Goal: Information Seeking & Learning: Find specific fact

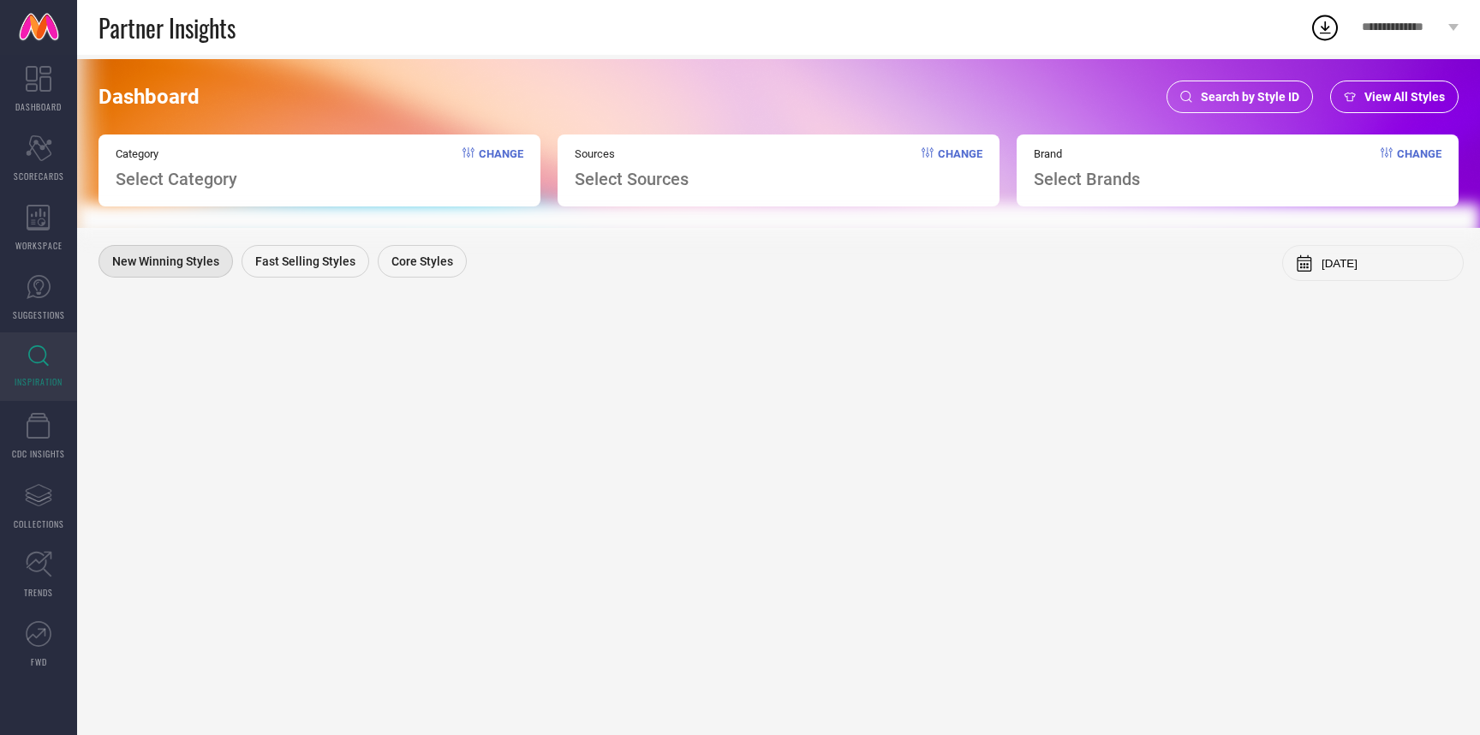
click at [1234, 95] on span "Search by Style ID" at bounding box center [1250, 97] width 98 height 14
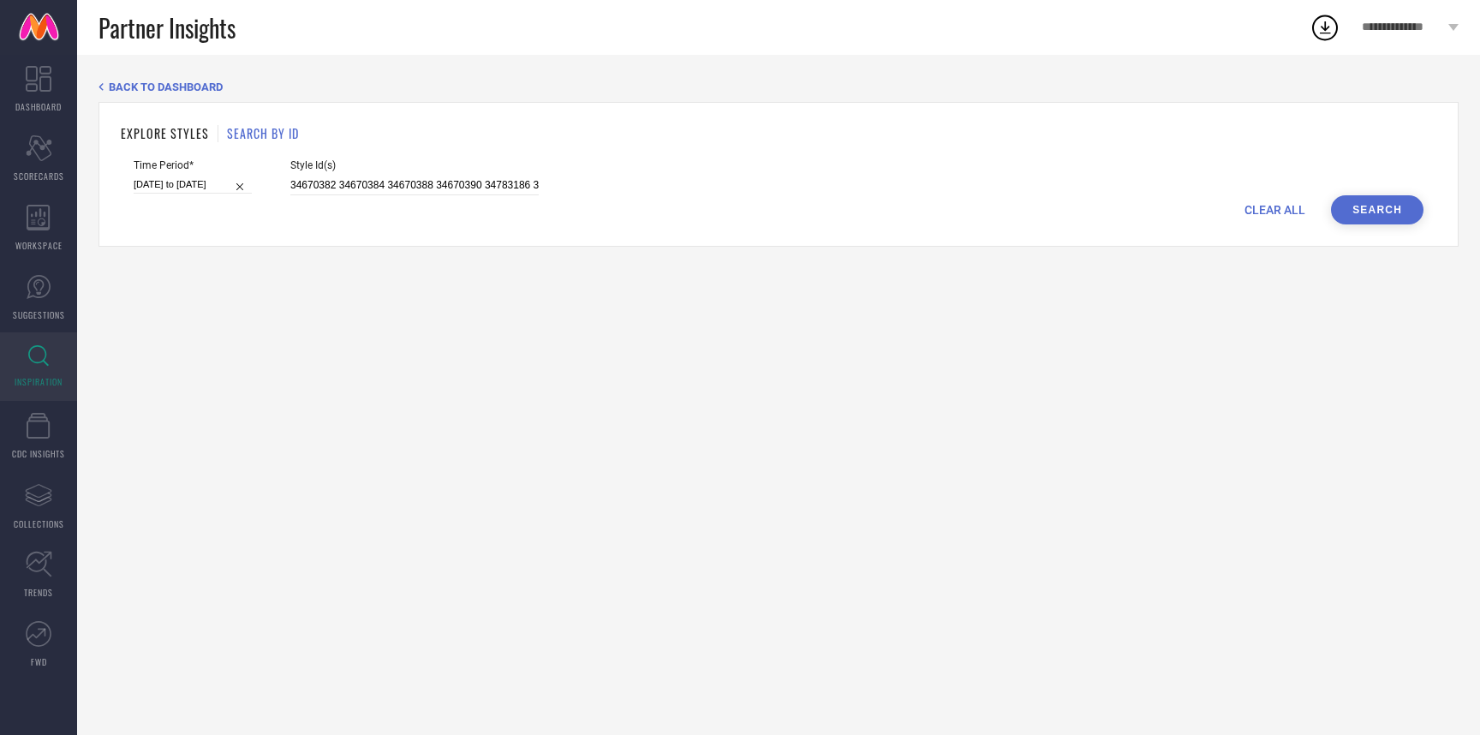
click at [1260, 212] on span "CLEAR ALL" at bounding box center [1274, 210] width 61 height 14
click at [443, 194] on input at bounding box center [414, 186] width 248 height 20
paste input "33330213 33328467 33329506 33328471 33328460 33329508 33330217 33328464 3333020…"
type input "33330213 33328467 33329506 33328471 33328460 33329508 33330217 33328464 3333020…"
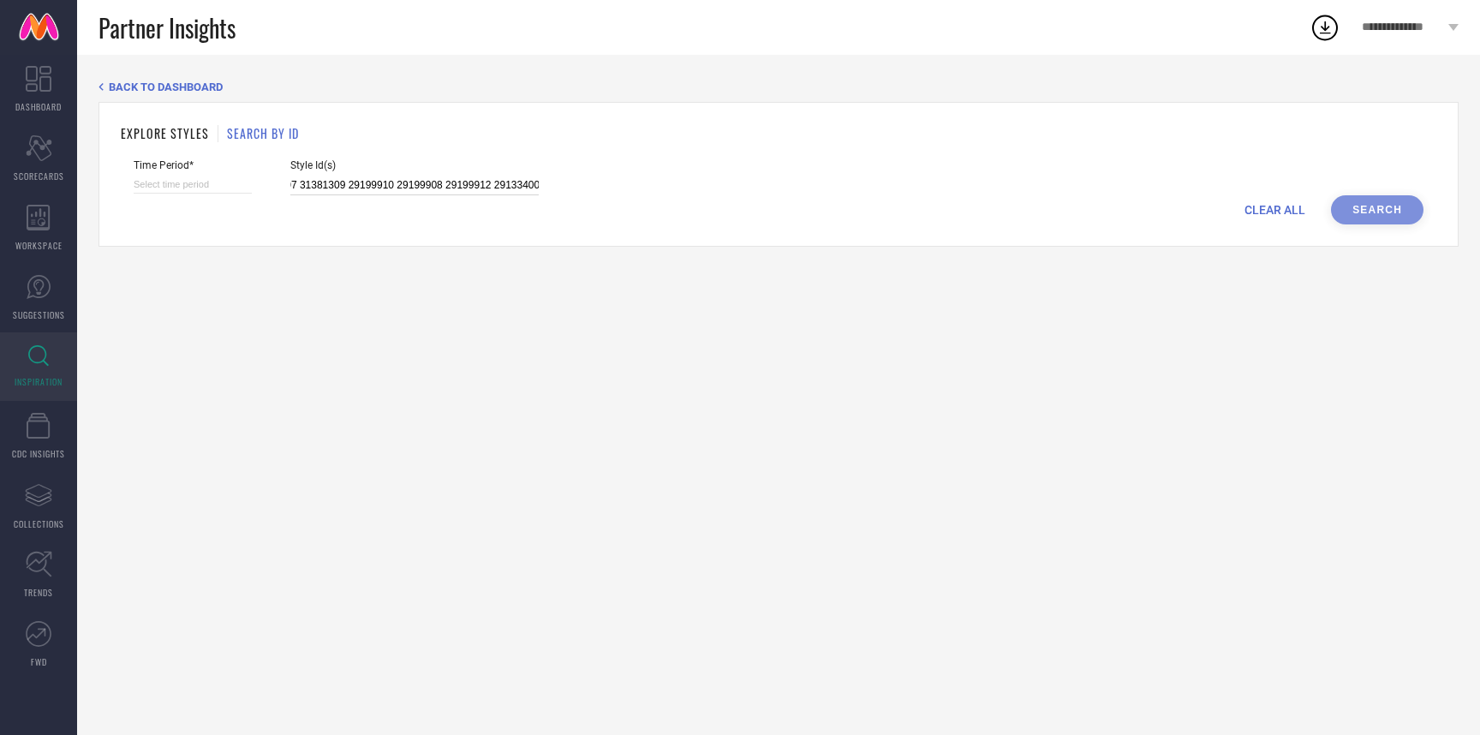
select select "7"
select select "2025"
select select "8"
select select "2025"
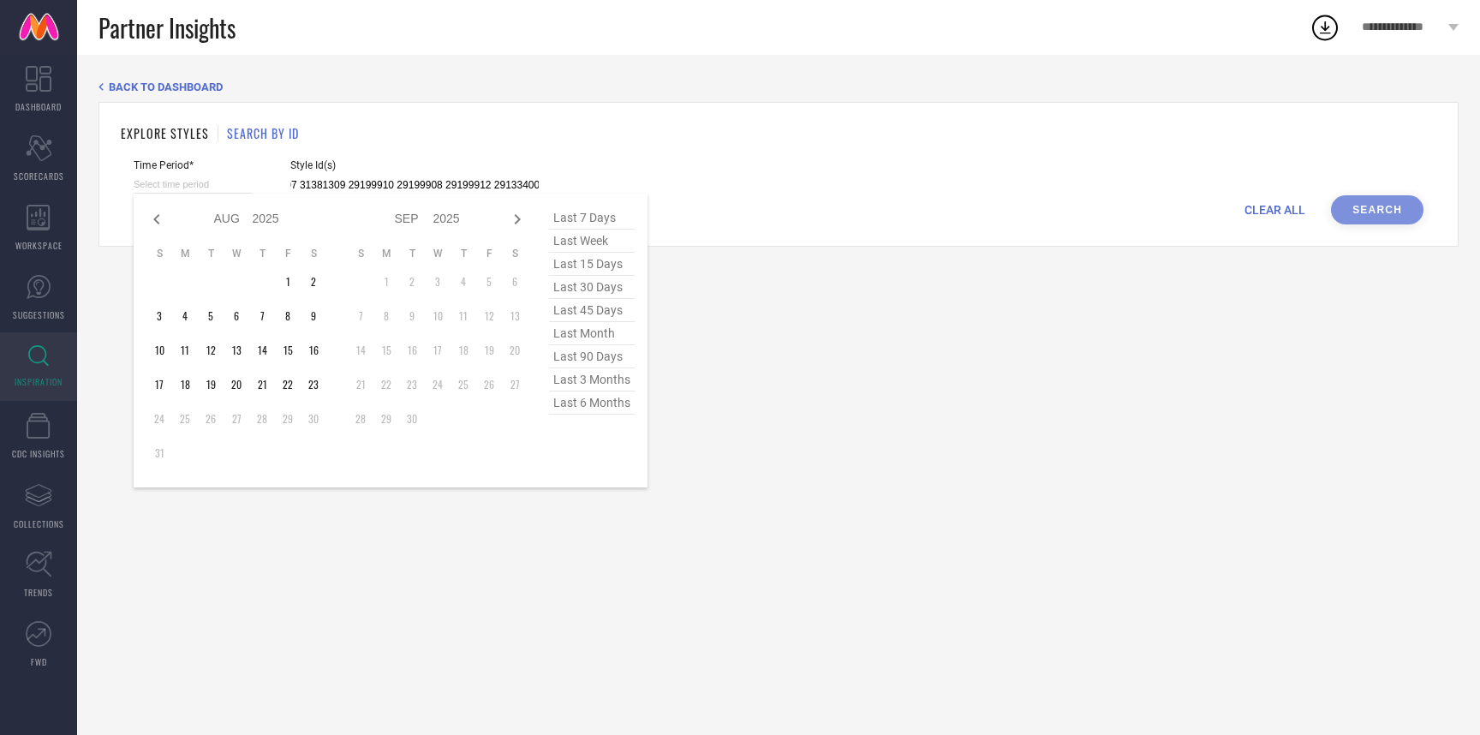
click at [195, 179] on input at bounding box center [193, 185] width 118 height 18
type input "33330213 33328467 33329506 33328471 33328460 33329508 33330217 33328464 3333020…"
click at [605, 406] on span "last 6 months" at bounding box center [592, 402] width 86 height 23
type input "[DATE] to [DATE]"
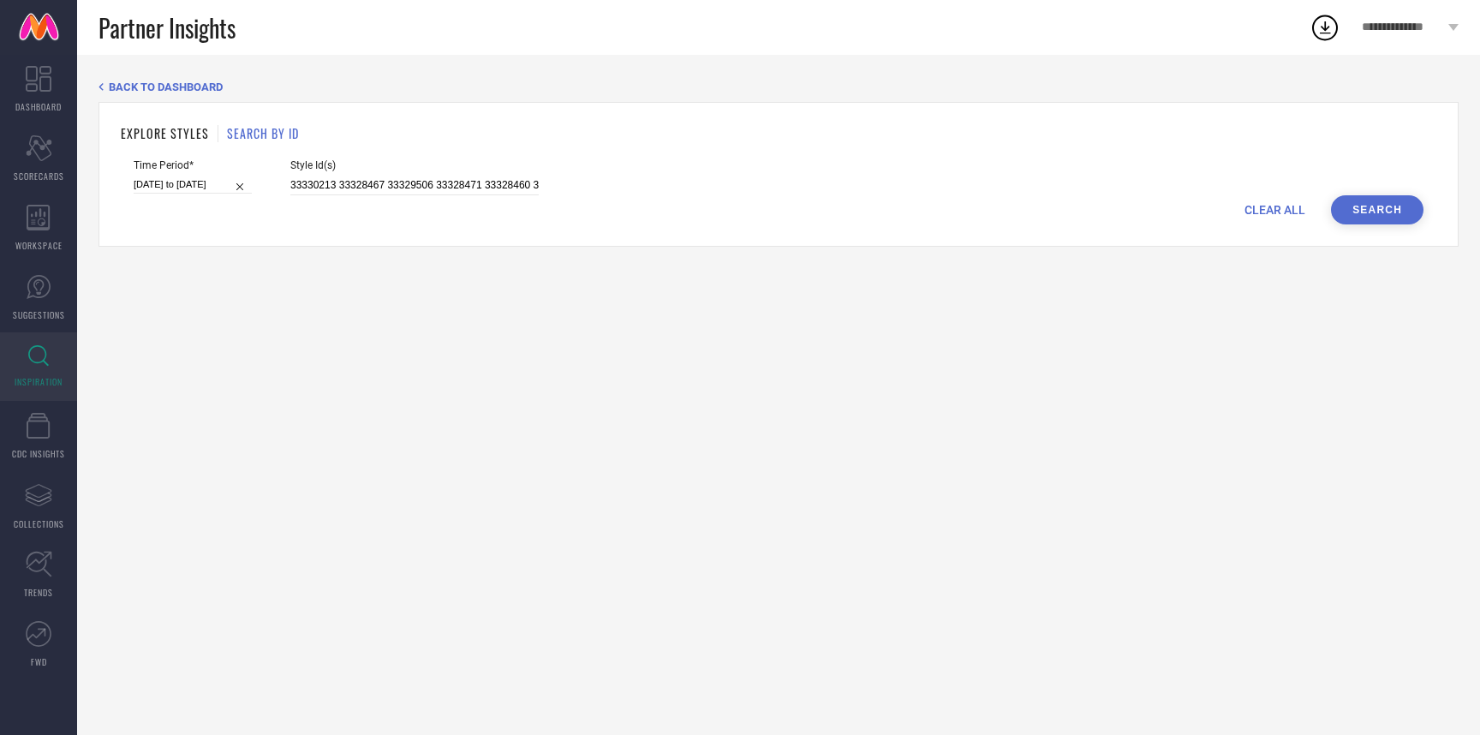
click at [1387, 212] on button "Search" at bounding box center [1377, 209] width 92 height 29
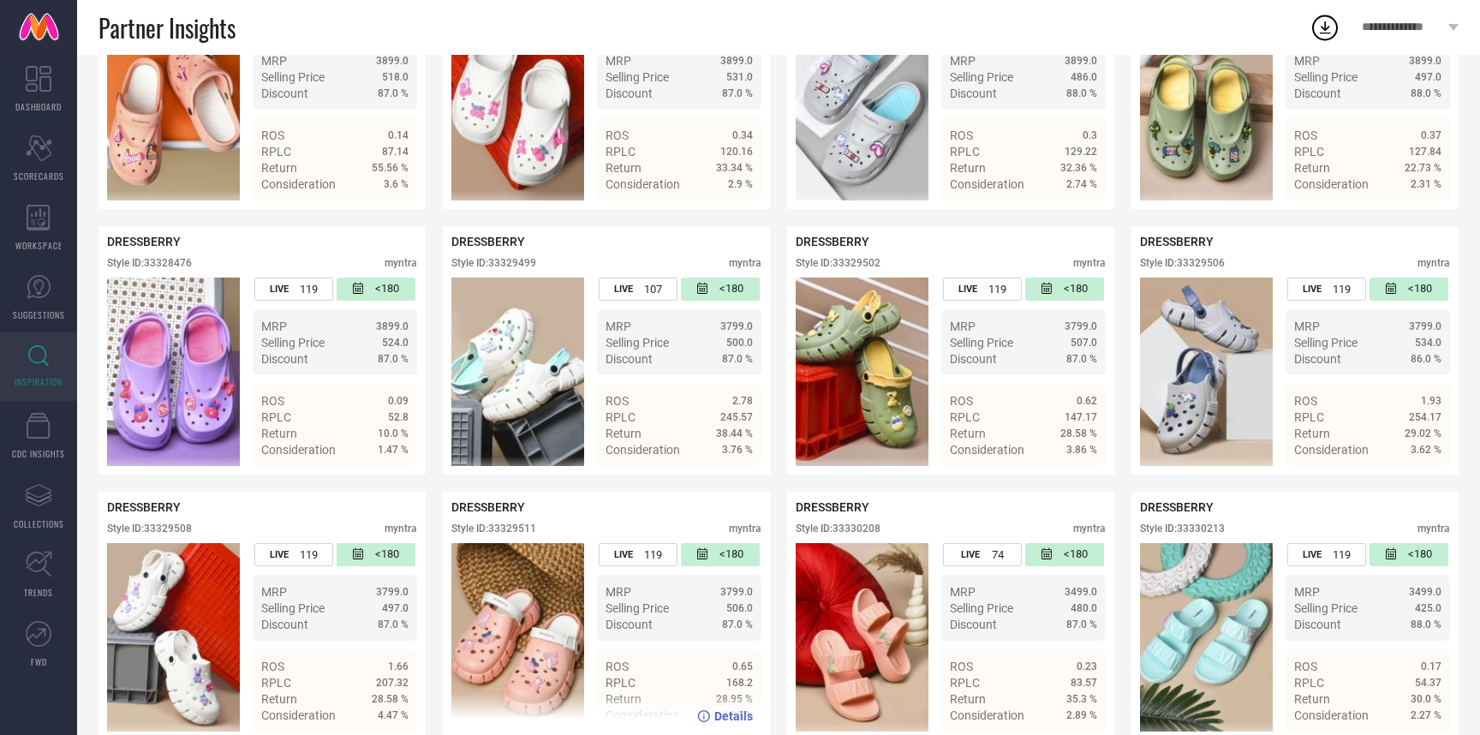
scroll to position [1595, 0]
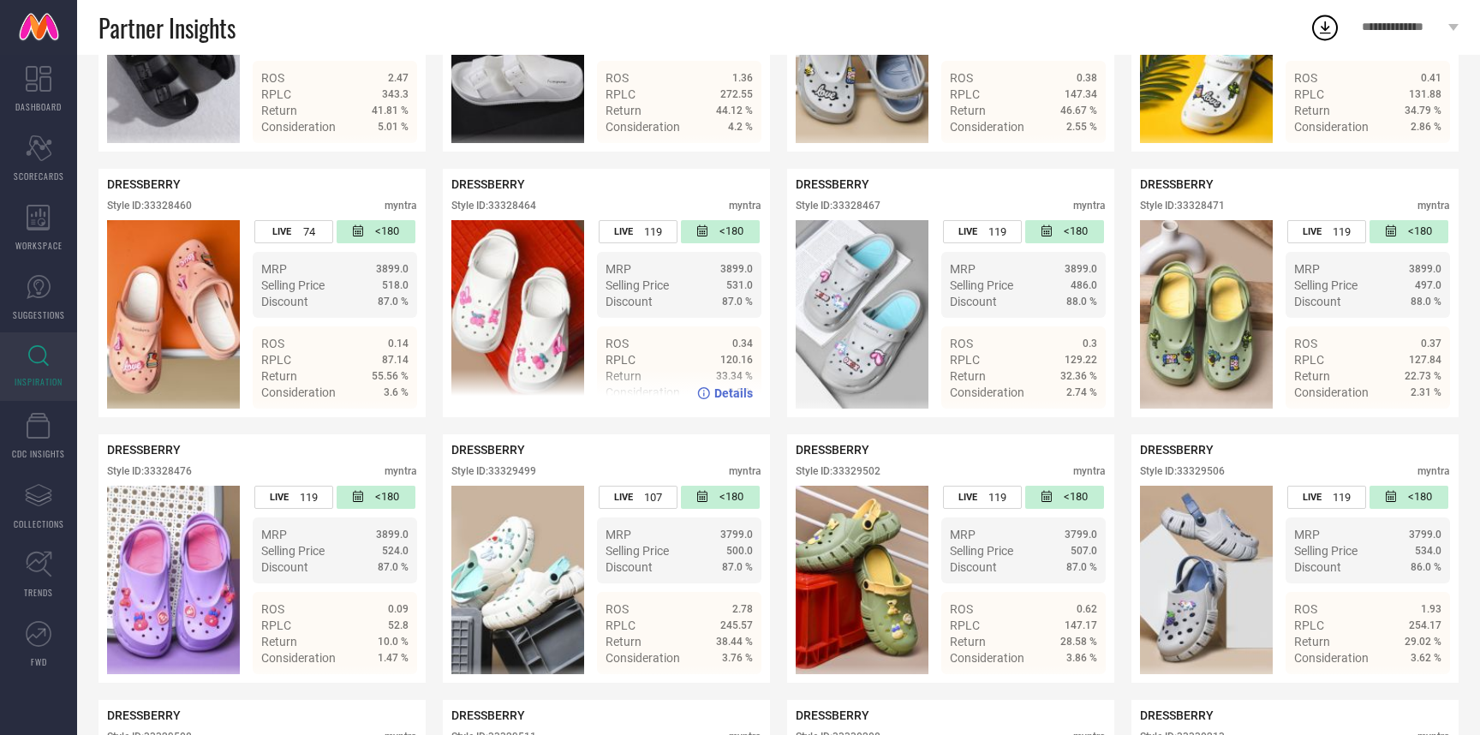
click at [519, 200] on div "DRESSBERRY Style ID: 33328464 myntra" at bounding box center [606, 198] width 310 height 43
click at [519, 204] on div "Style ID: 33328464" at bounding box center [493, 206] width 85 height 12
copy div "33328464"
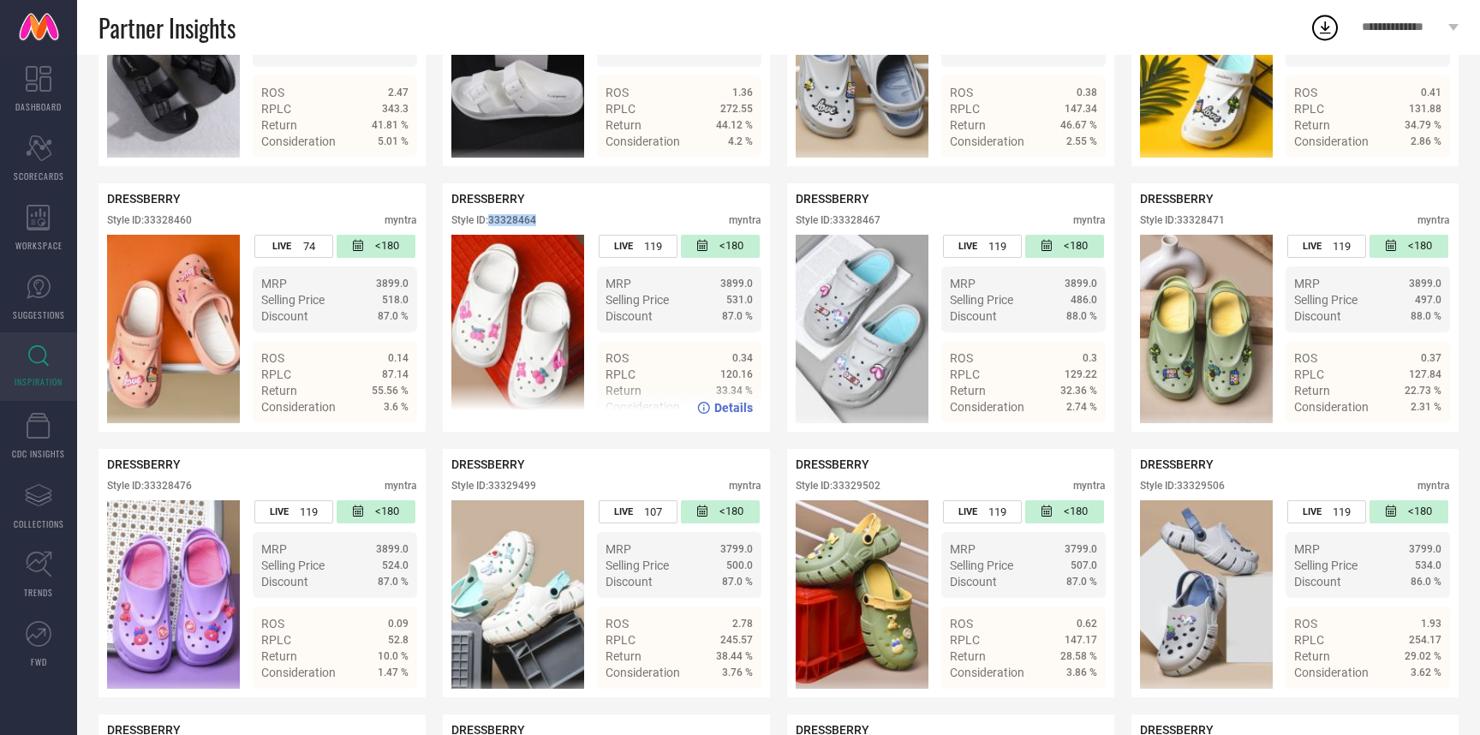
scroll to position [1578, 0]
